Goal: Complete Application Form: Complete application form

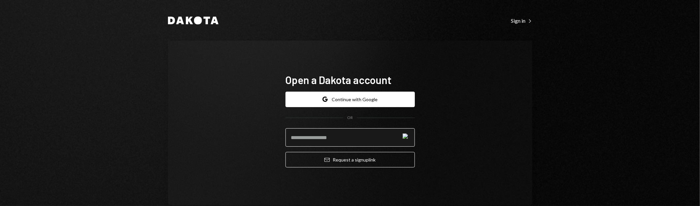
click at [341, 137] on input "email" at bounding box center [349, 137] width 129 height 18
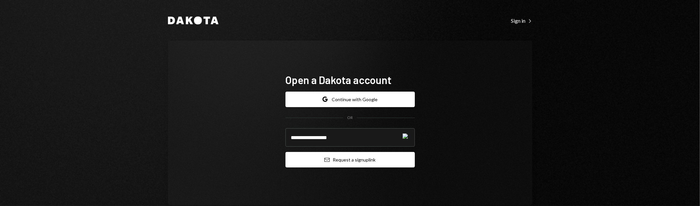
type input "**********"
click at [354, 144] on button "Email Request a sign up link" at bounding box center [349, 160] width 129 height 16
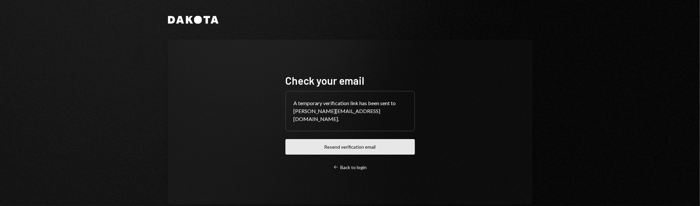
click at [372, 139] on button "Resend verification email" at bounding box center [349, 147] width 129 height 16
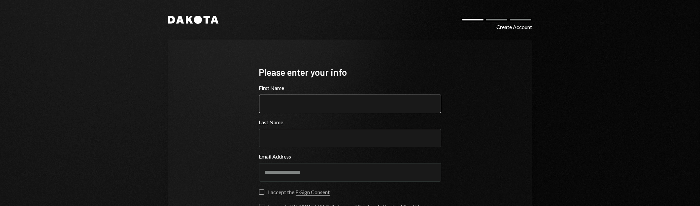
click at [318, 104] on input "First Name" at bounding box center [350, 104] width 182 height 18
type input "*****"
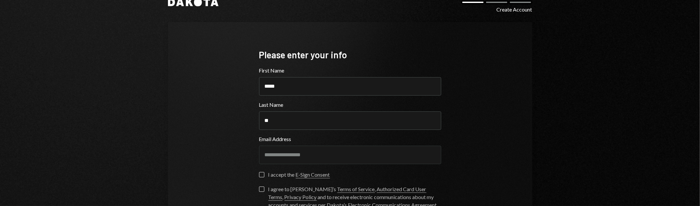
scroll to position [39, 0]
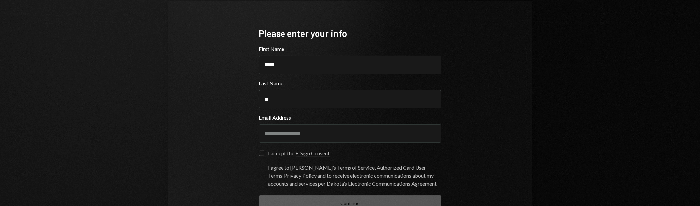
type input "**"
click at [263, 155] on button "I accept the E-Sign Consent" at bounding box center [261, 153] width 5 height 5
click at [262, 167] on button "I agree to Dakota’s Terms of Service , Authorized Card User Terms , Privacy Pol…" at bounding box center [261, 167] width 5 height 5
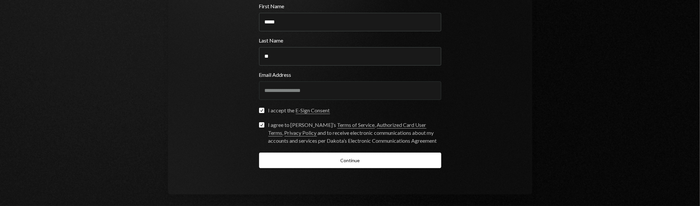
scroll to position [86, 0]
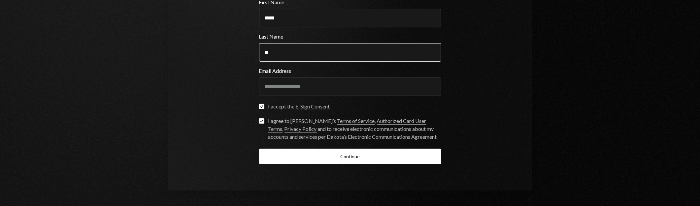
click at [292, 53] on input "**" at bounding box center [350, 52] width 182 height 18
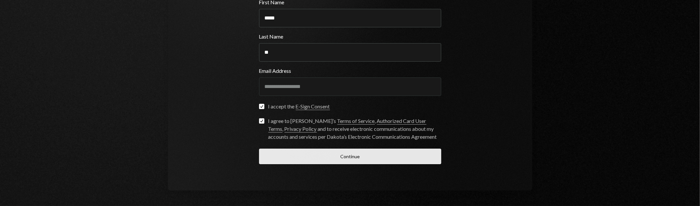
click at [326, 160] on button "Continue" at bounding box center [350, 157] width 182 height 16
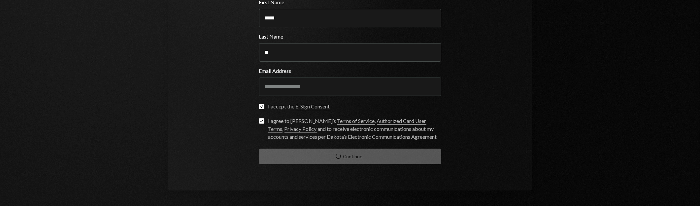
scroll to position [17, 0]
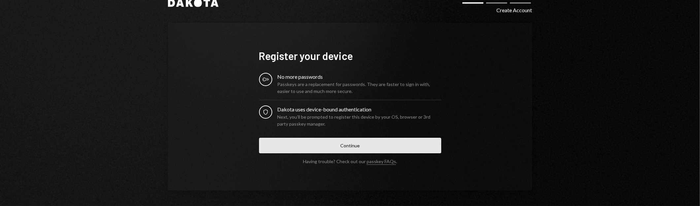
click at [367, 142] on button "Continue" at bounding box center [350, 146] width 182 height 16
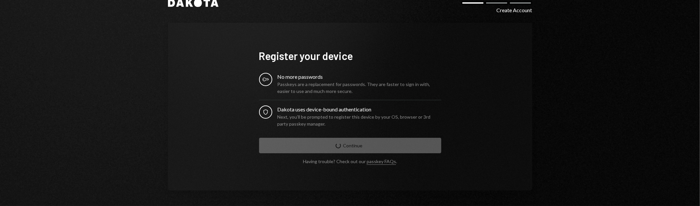
scroll to position [14, 0]
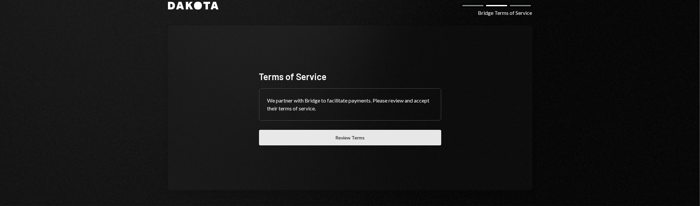
click at [368, 137] on button "Review Terms" at bounding box center [350, 138] width 182 height 16
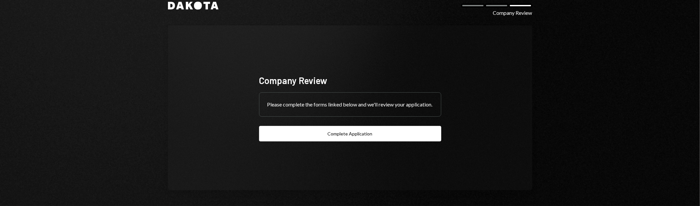
click at [305, 101] on div "Please complete the forms linked below and we'll review your application." at bounding box center [349, 105] width 181 height 24
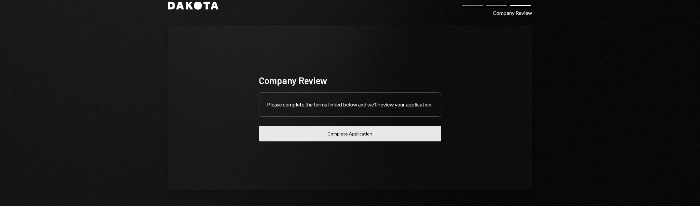
click at [315, 138] on button "Complete Application" at bounding box center [350, 134] width 182 height 16
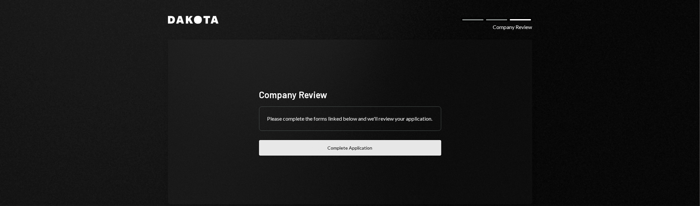
click at [346, 154] on button "Complete Application" at bounding box center [350, 148] width 182 height 16
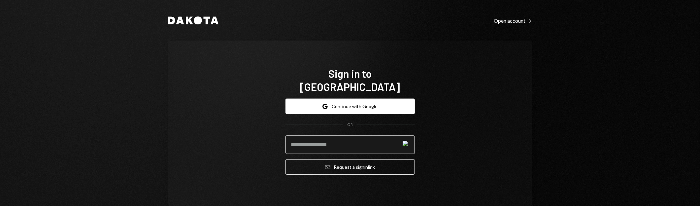
click at [341, 137] on input "email" at bounding box center [349, 145] width 129 height 18
click at [341, 139] on input "email" at bounding box center [349, 145] width 129 height 18
drag, startPoint x: 524, startPoint y: 145, endPoint x: 511, endPoint y: 147, distance: 13.0
click at [523, 145] on div "Sign in to Dakota Google Continue with Google OR Email Request a sign in link" at bounding box center [350, 124] width 364 height 166
click at [339, 136] on input "email" at bounding box center [349, 145] width 129 height 18
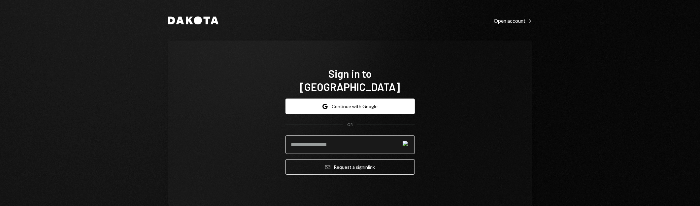
click at [330, 139] on input "email" at bounding box center [349, 145] width 129 height 18
click at [304, 139] on input "email" at bounding box center [349, 145] width 129 height 18
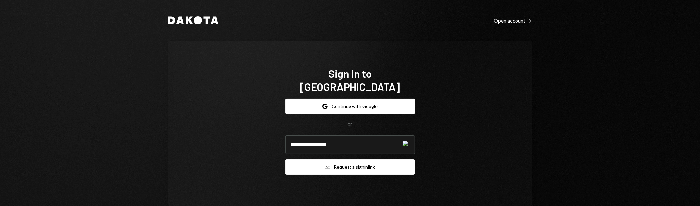
type input "**********"
click at [317, 161] on button "Email Request a sign in link" at bounding box center [349, 167] width 129 height 16
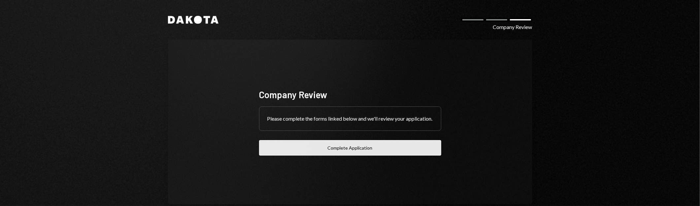
click at [363, 153] on button "Complete Application" at bounding box center [350, 148] width 182 height 16
